Goal: Transaction & Acquisition: Purchase product/service

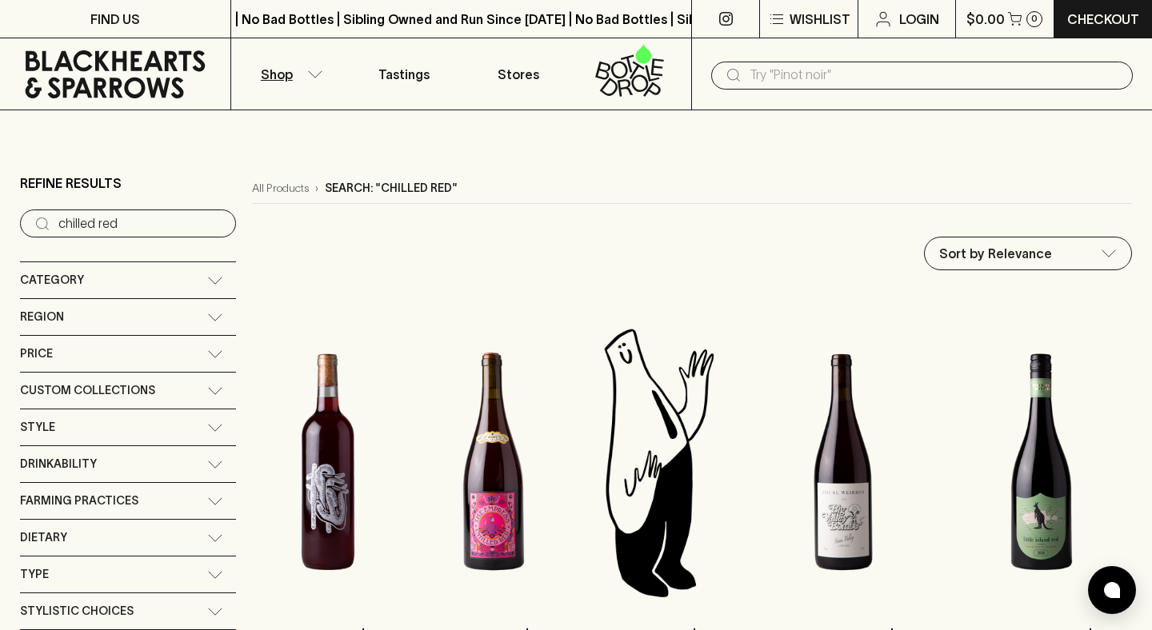
click at [130, 81] on icon at bounding box center [116, 74] width 180 height 48
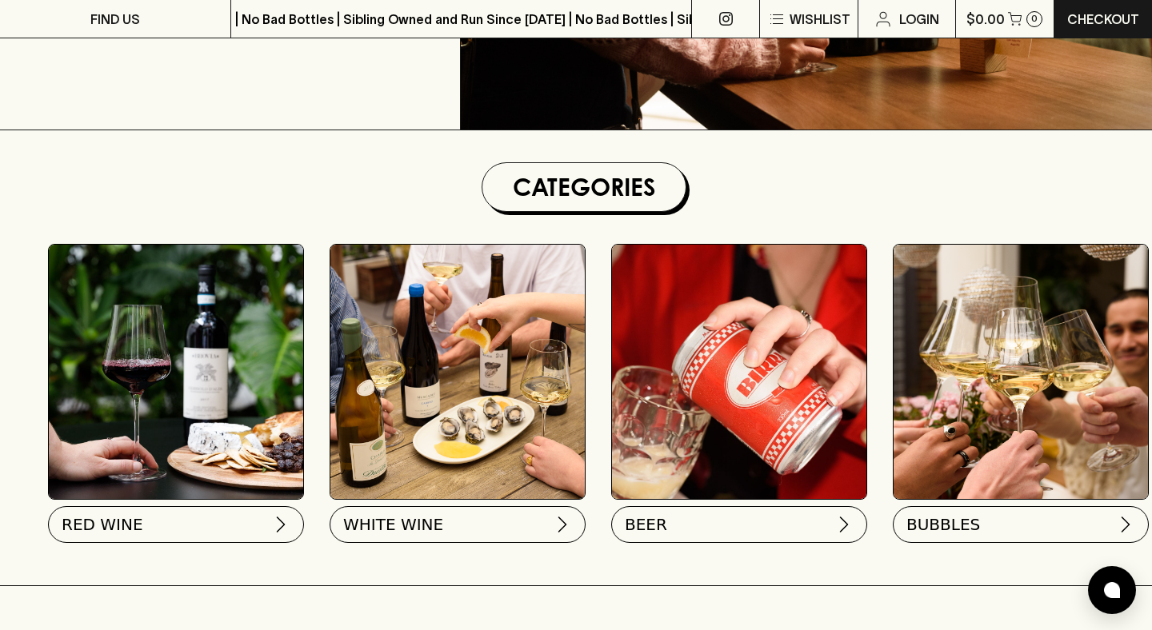
scroll to position [356, 0]
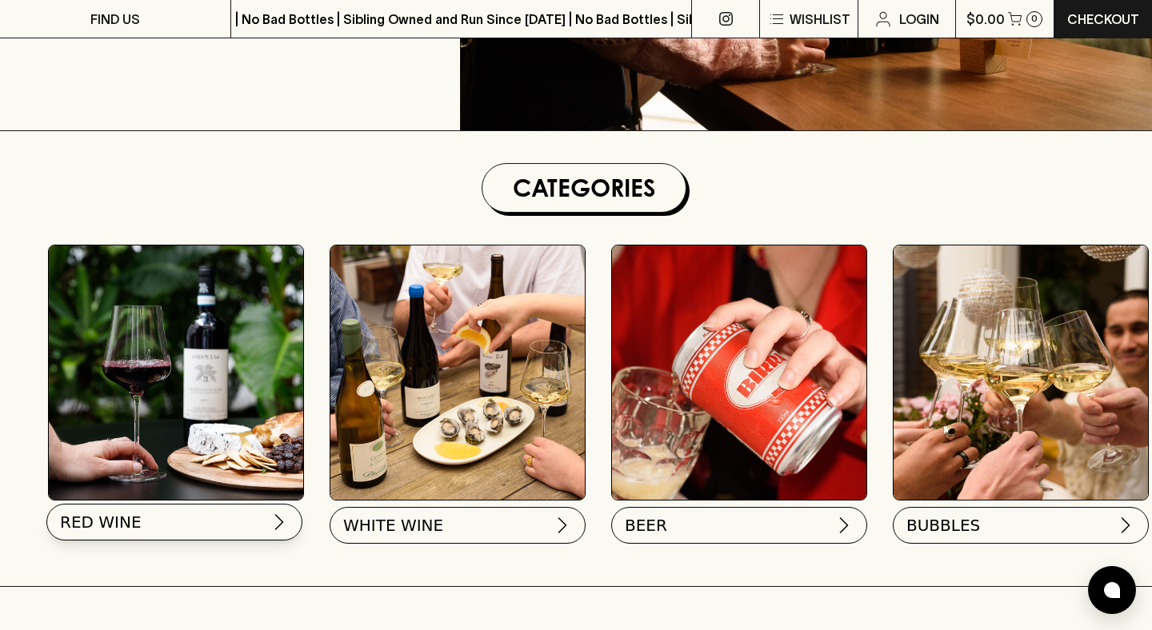
click at [215, 522] on button "RED WINE" at bounding box center [174, 522] width 256 height 37
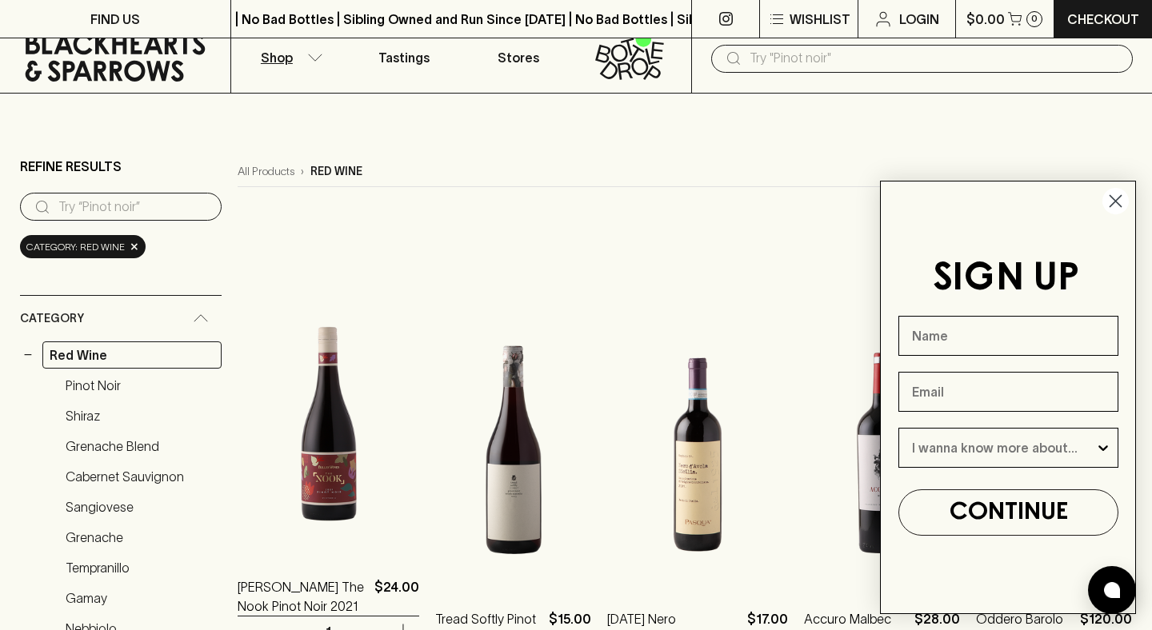
scroll to position [222, 0]
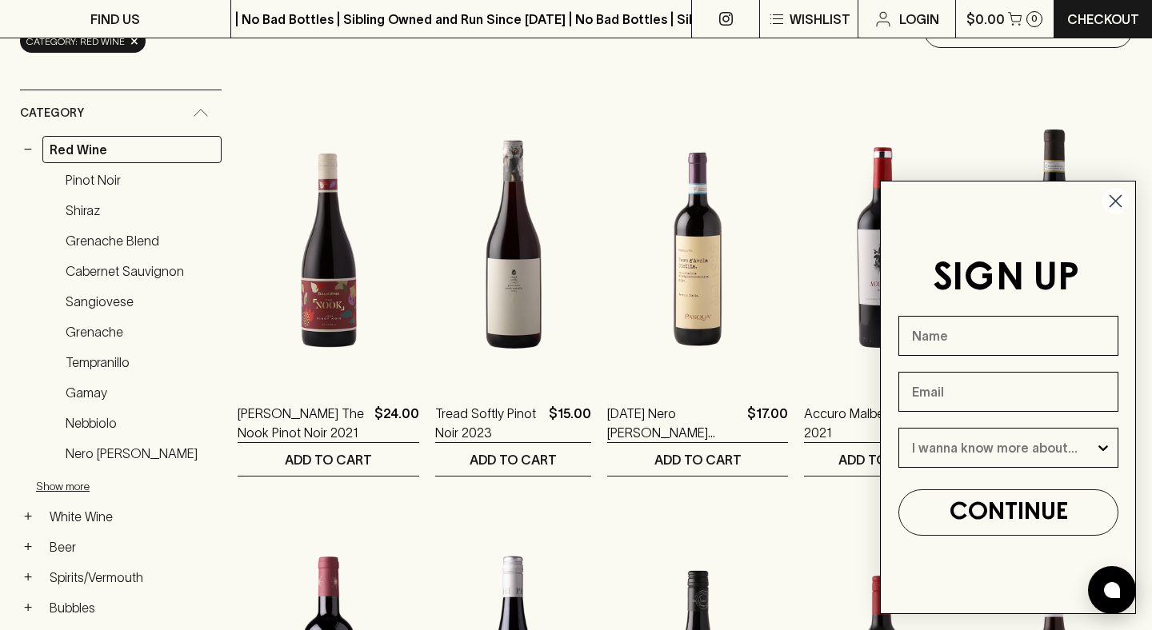
click at [1112, 198] on icon "Close dialog" at bounding box center [1115, 201] width 11 height 11
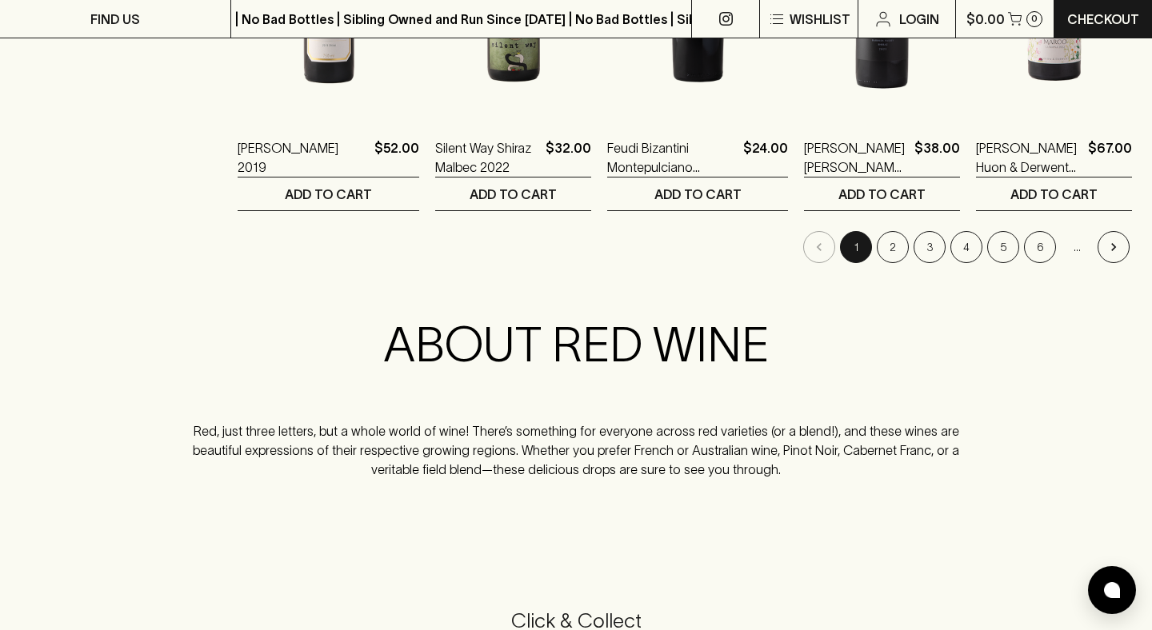
scroll to position [1763, 0]
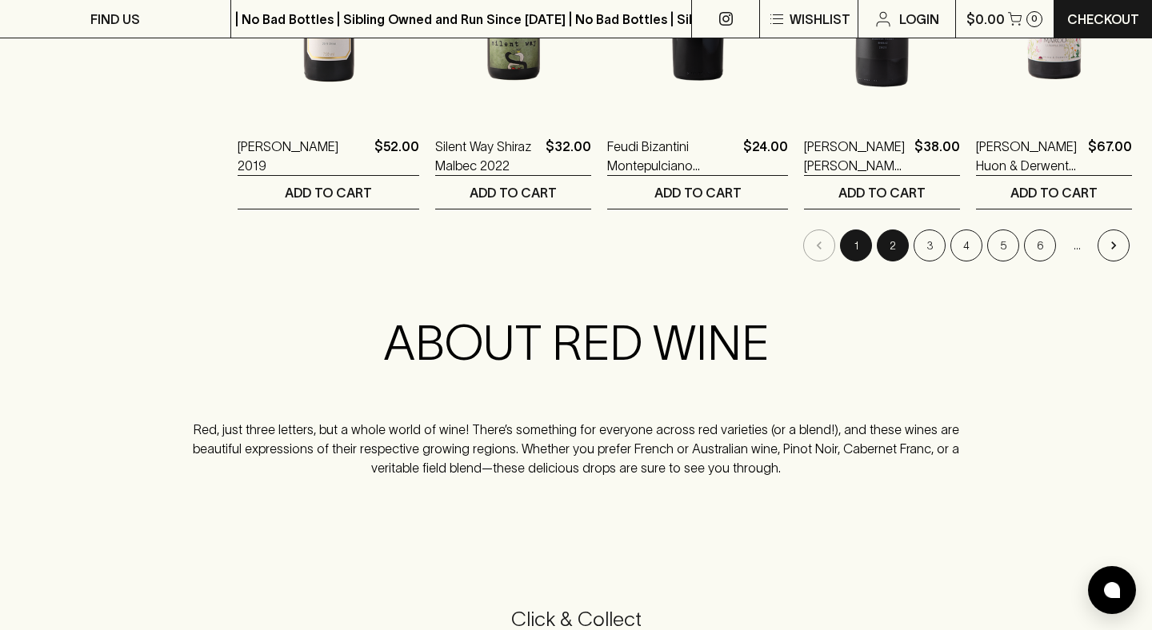
click at [877, 245] on button "2" at bounding box center [892, 246] width 32 height 32
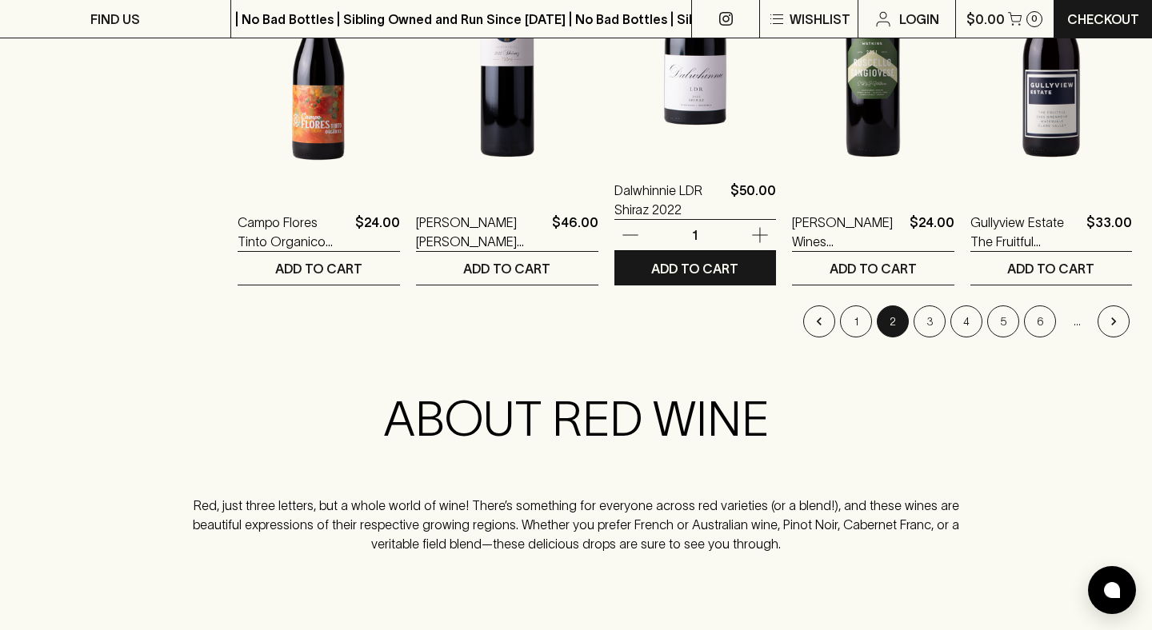
scroll to position [1712, 0]
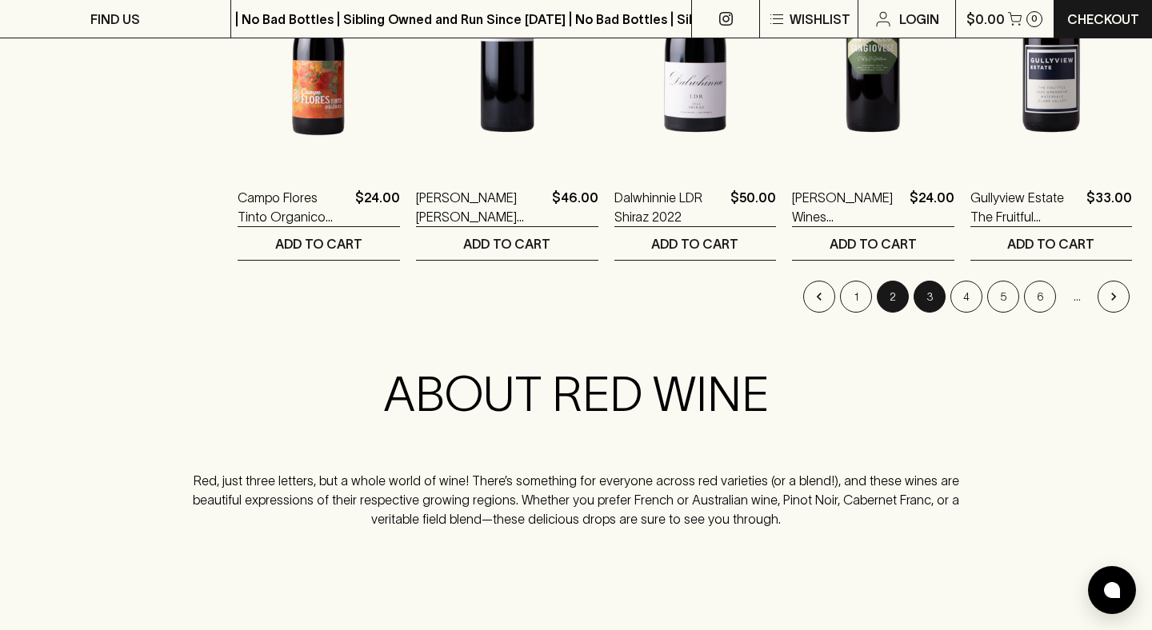
click at [928, 296] on button "3" at bounding box center [929, 297] width 32 height 32
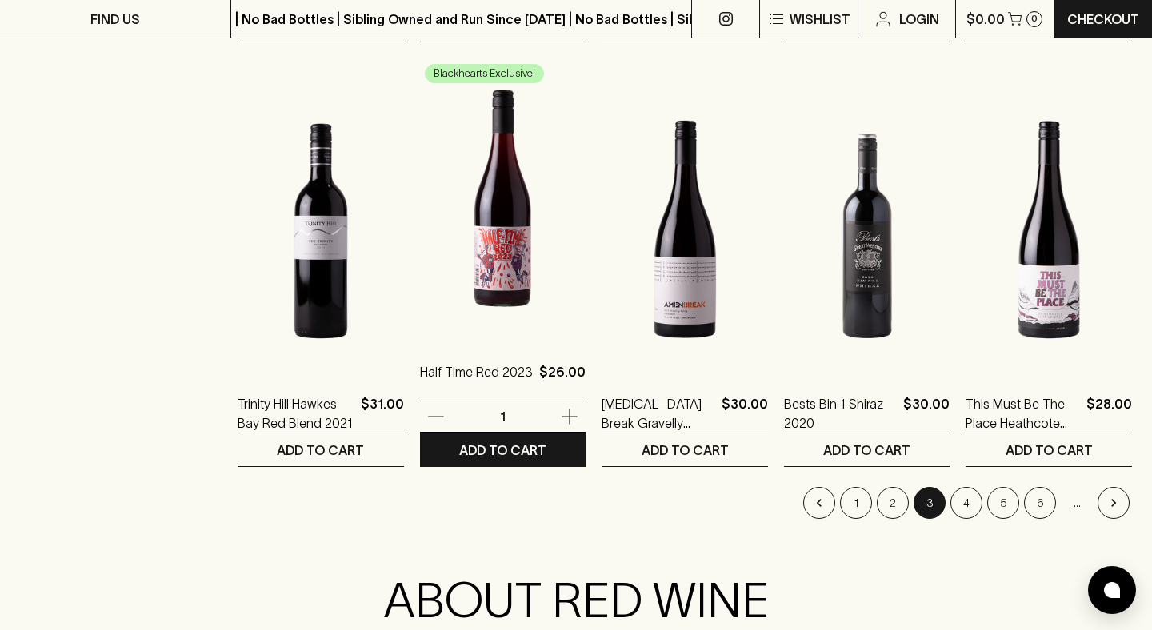
scroll to position [1773, 0]
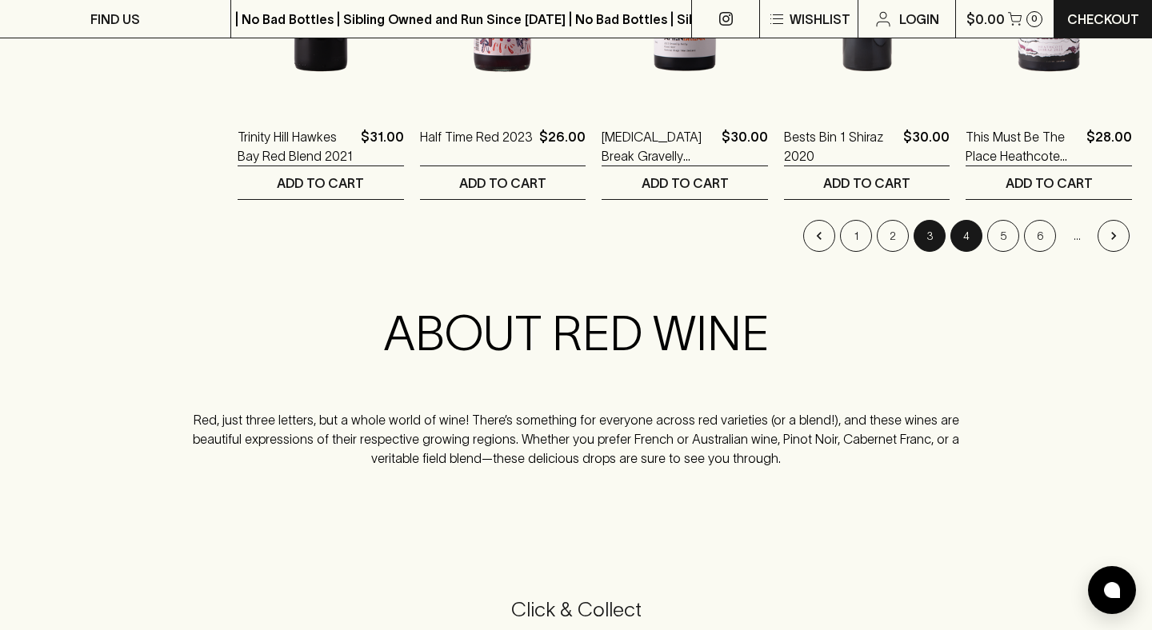
click at [963, 242] on button "4" at bounding box center [966, 236] width 32 height 32
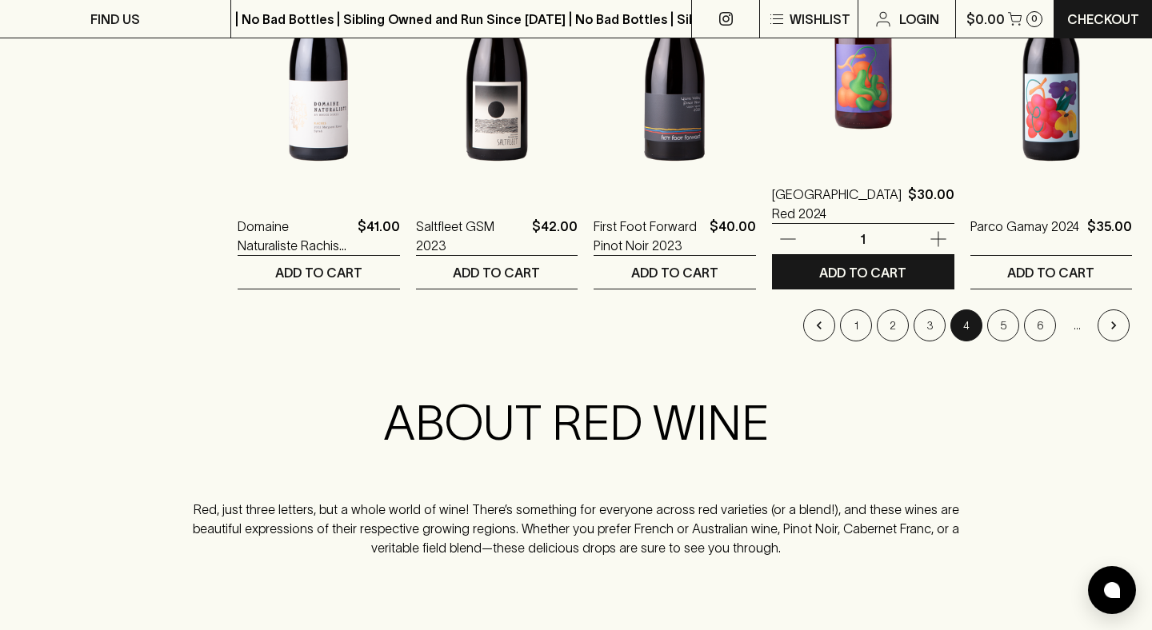
scroll to position [1686, 0]
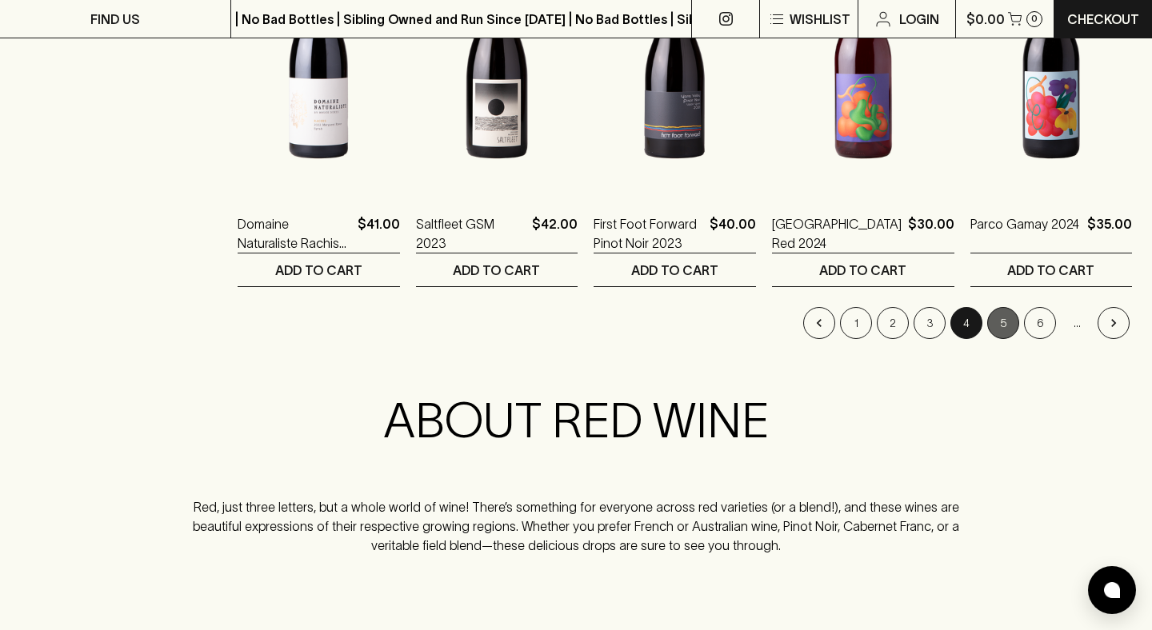
click at [997, 313] on button "5" at bounding box center [1003, 323] width 32 height 32
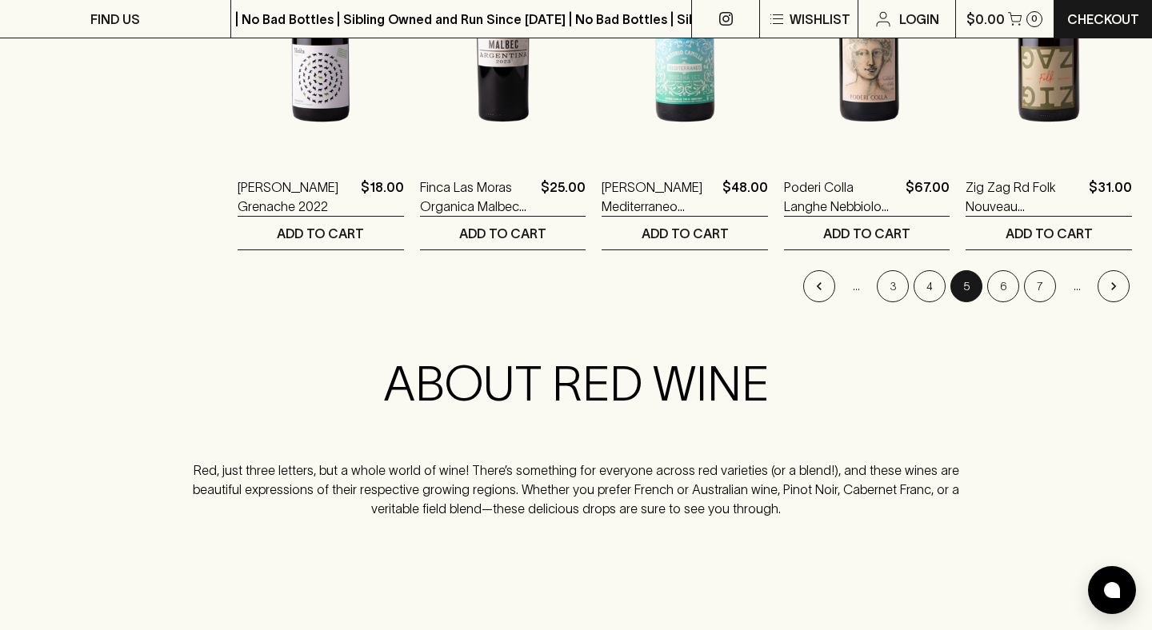
scroll to position [1732, 0]
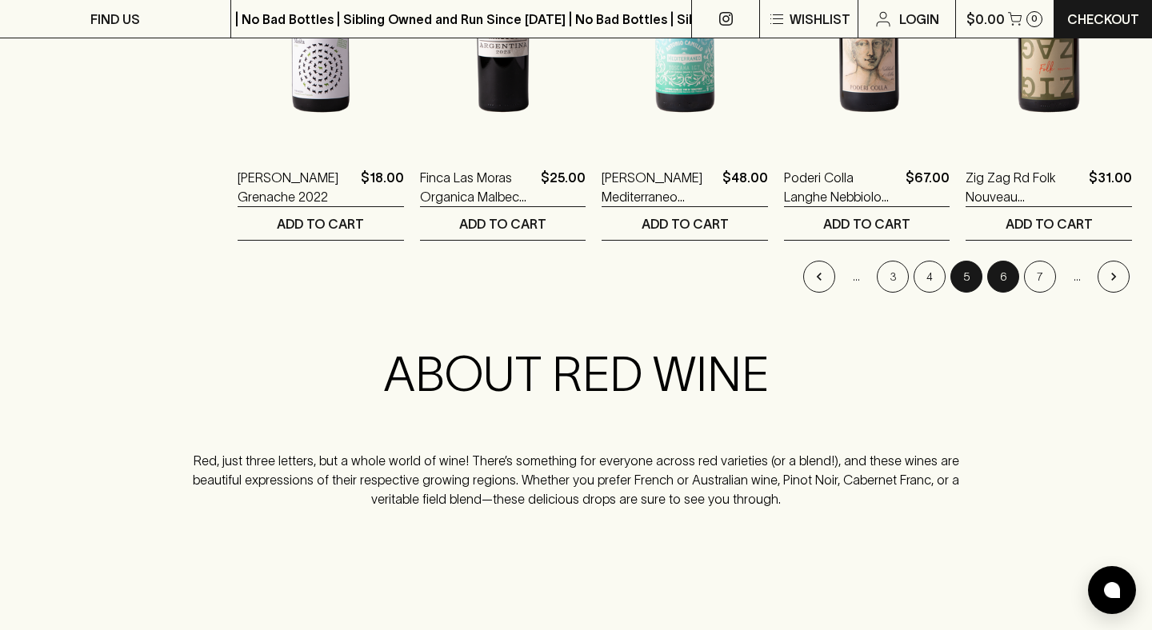
click at [992, 275] on button "6" at bounding box center [1003, 277] width 32 height 32
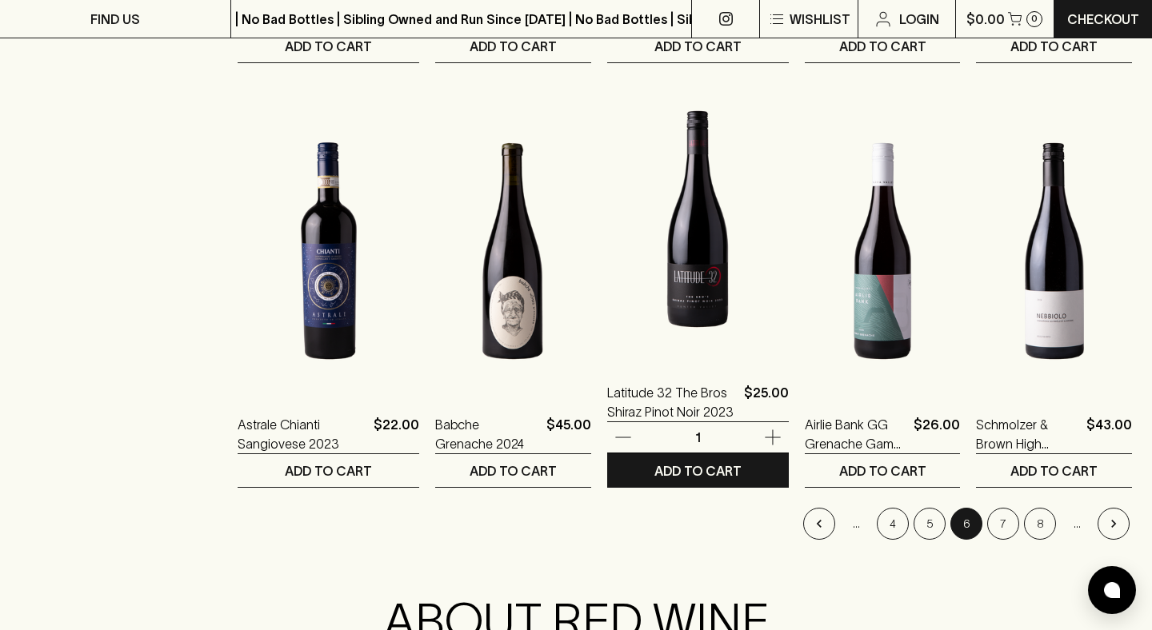
scroll to position [1495, 0]
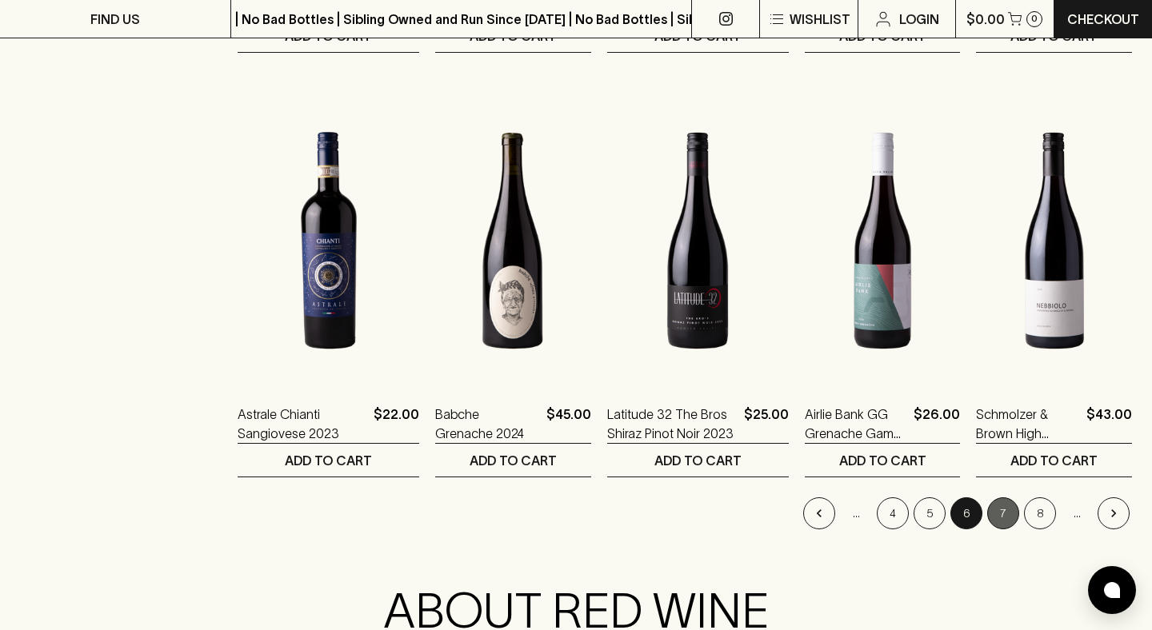
click at [1004, 507] on button "7" at bounding box center [1003, 513] width 32 height 32
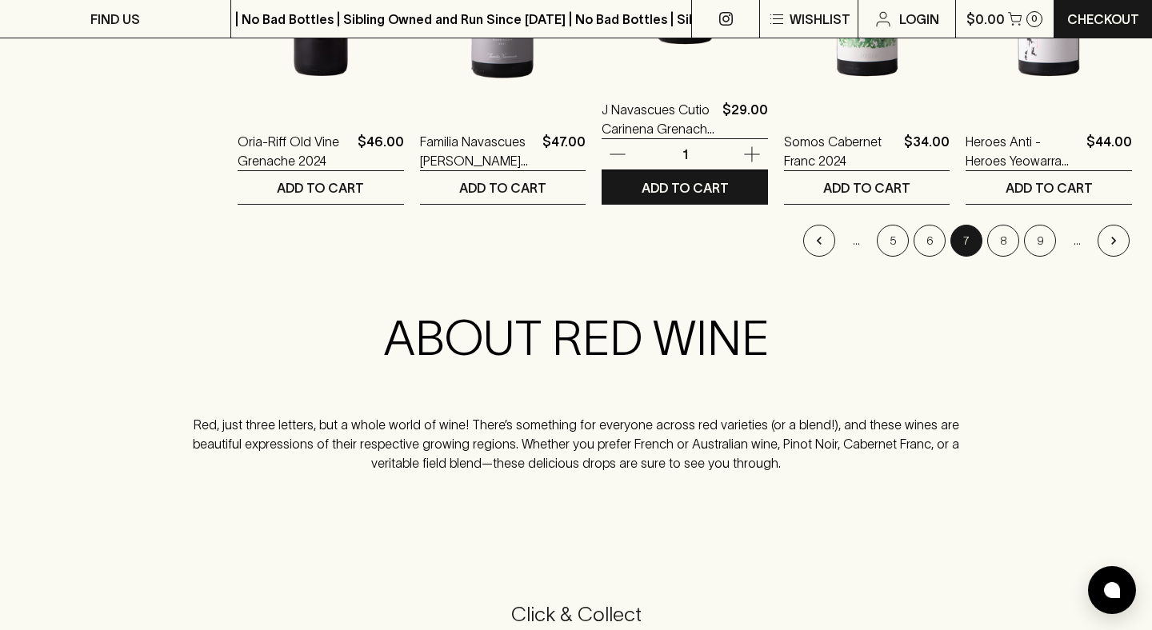
scroll to position [1775, 0]
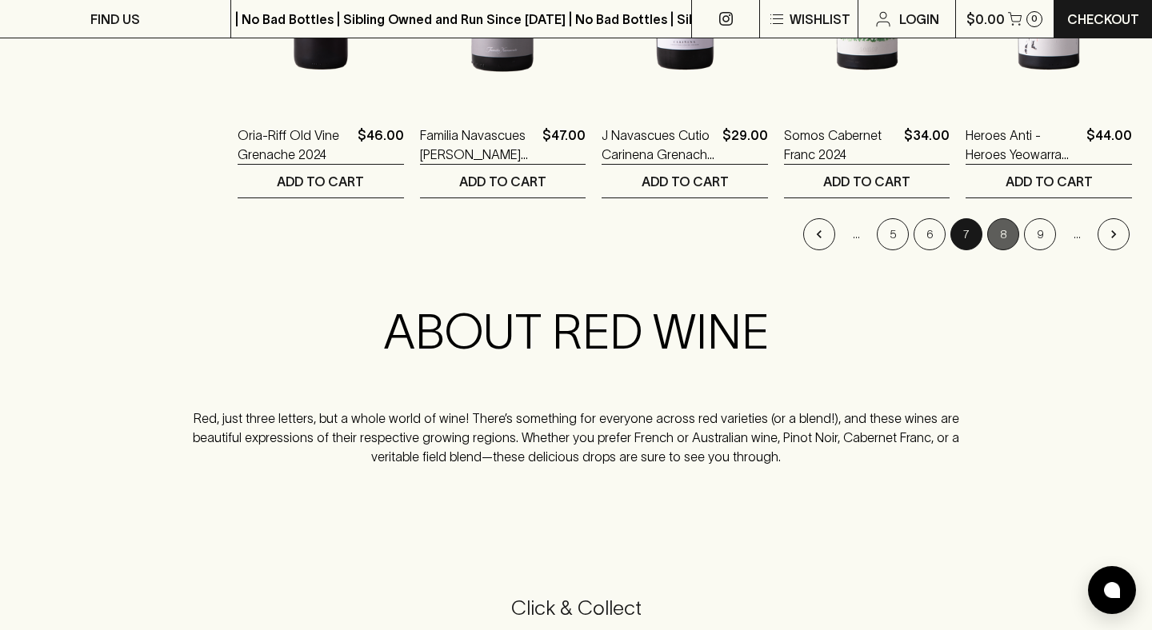
click at [993, 227] on button "8" at bounding box center [1003, 234] width 32 height 32
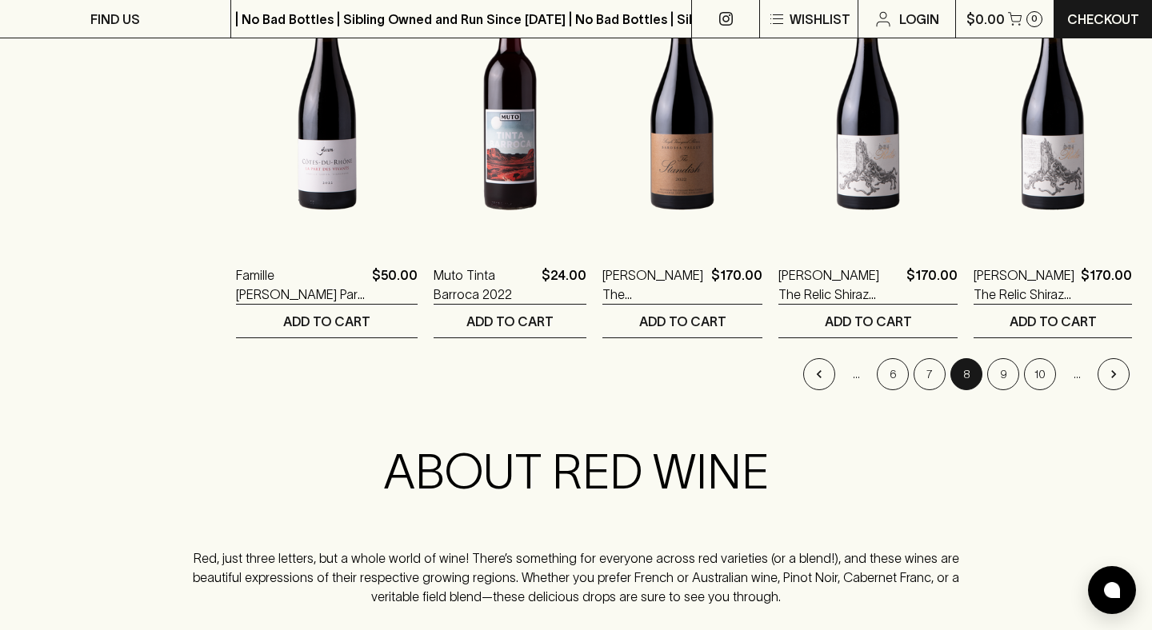
scroll to position [1650, 0]
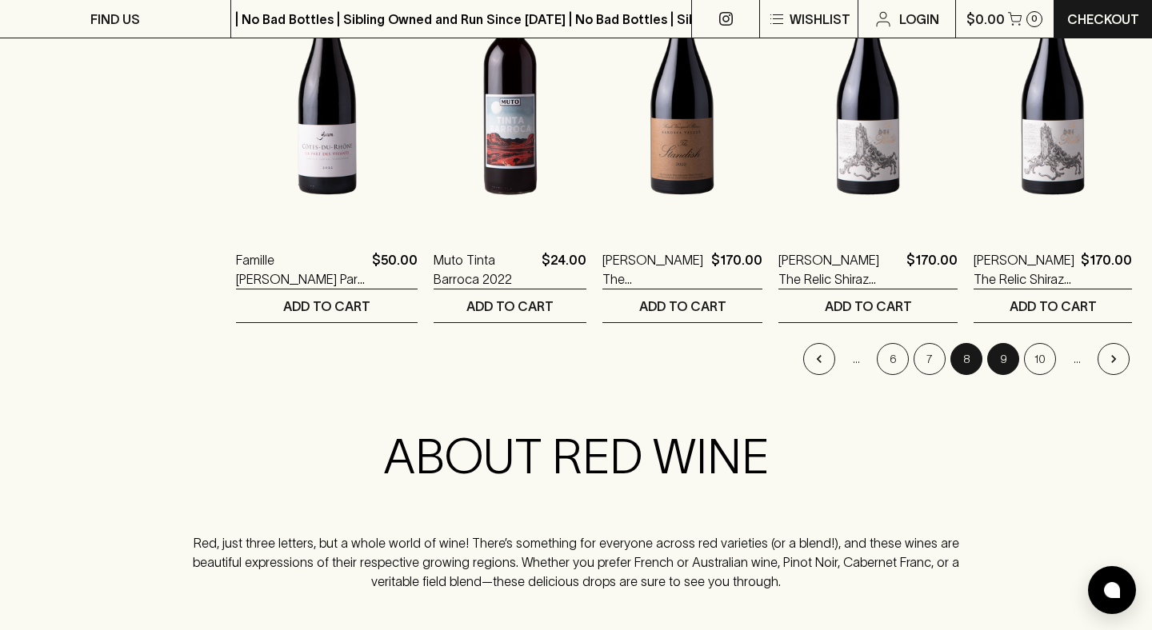
click at [994, 357] on button "9" at bounding box center [1003, 359] width 32 height 32
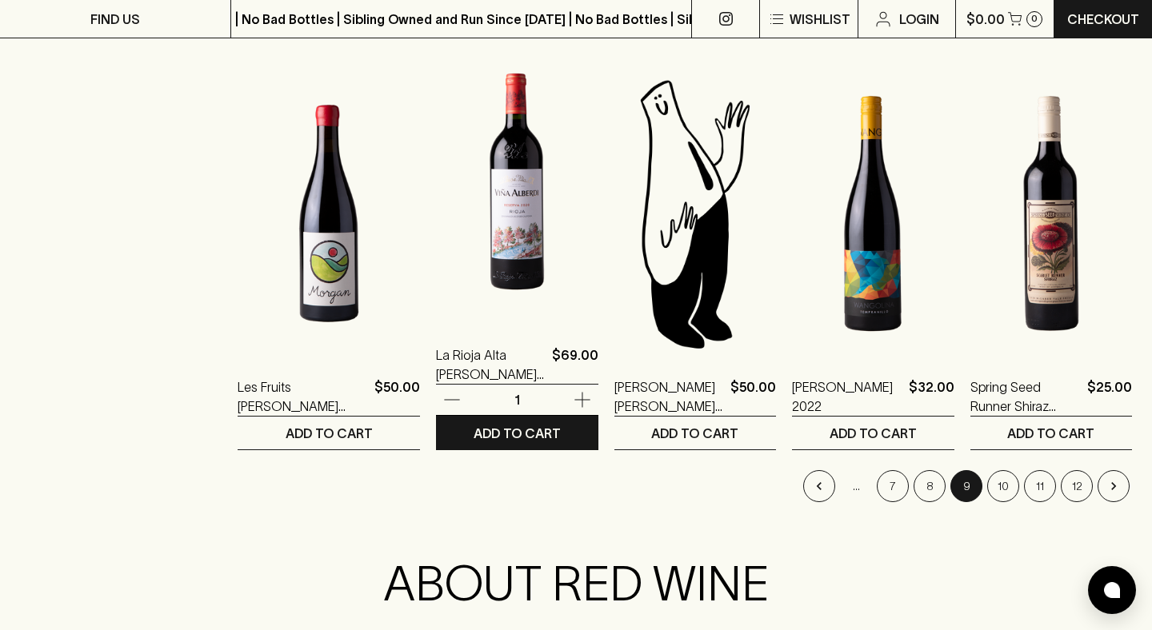
scroll to position [1536, 0]
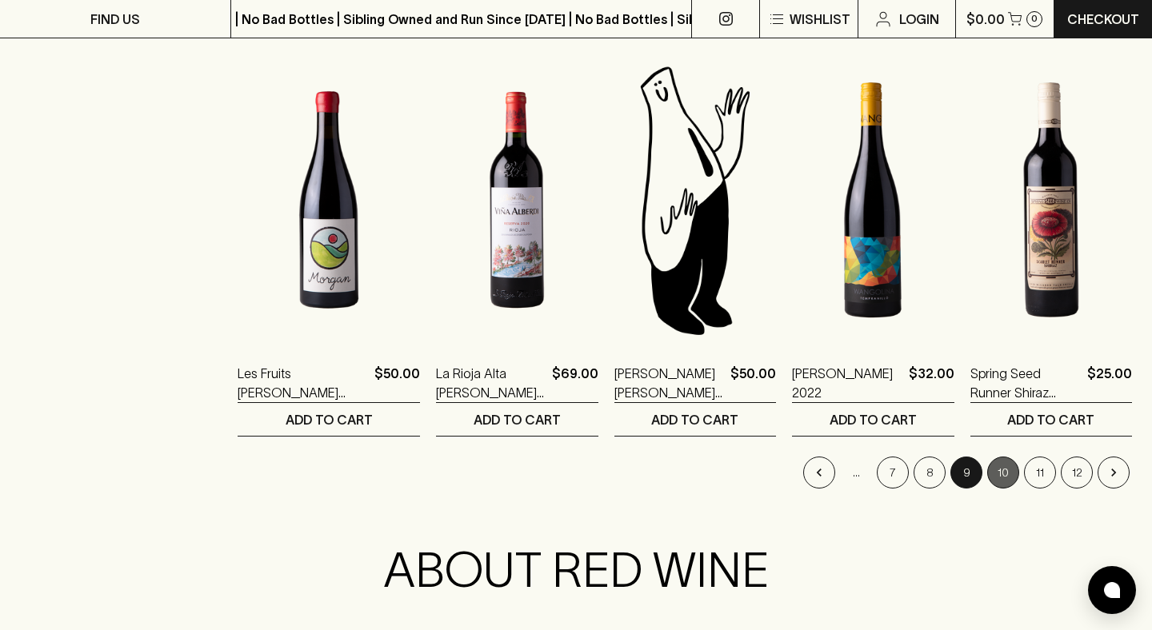
click at [1000, 475] on button "10" at bounding box center [1003, 473] width 32 height 32
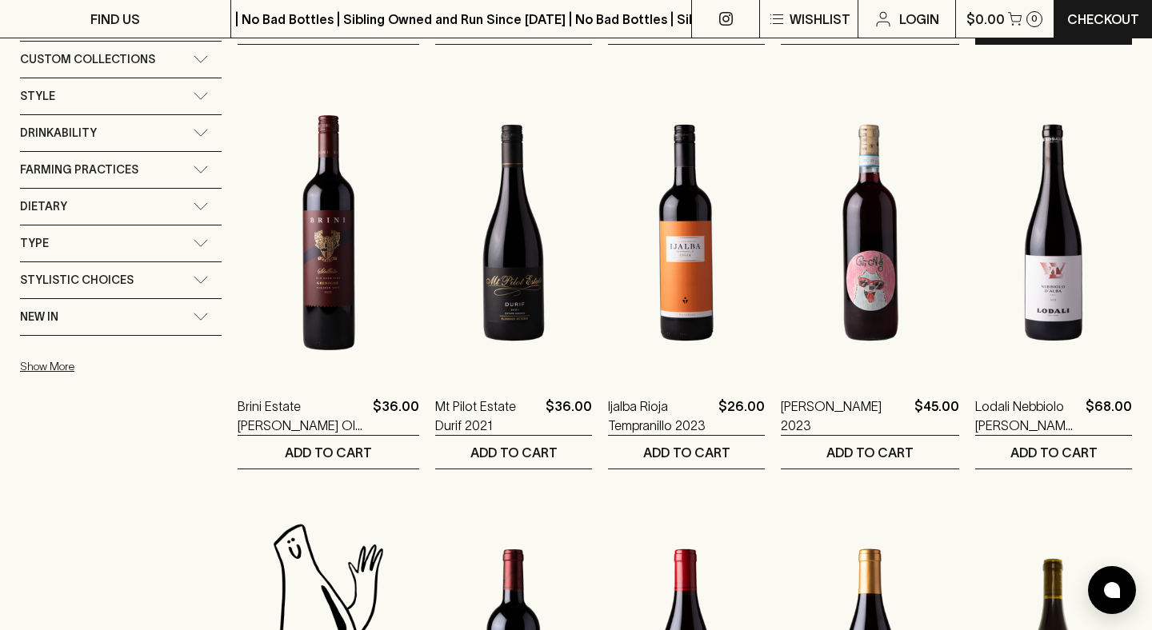
scroll to position [1077, 0]
